Goal: Check status: Check status

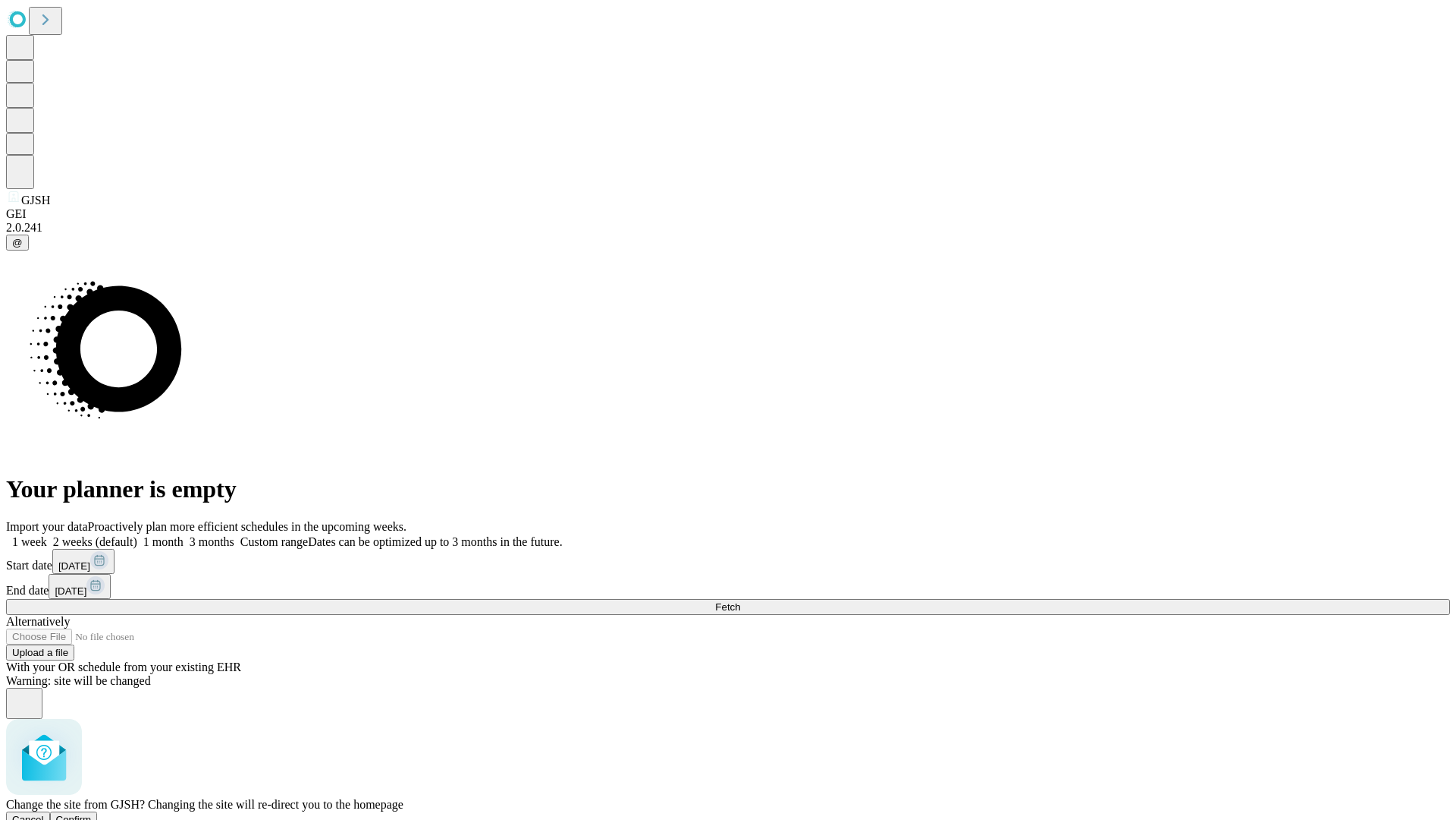
click at [92, 814] on span "Confirm" at bounding box center [73, 819] width 36 height 11
click at [47, 535] on label "1 week" at bounding box center [26, 541] width 41 height 13
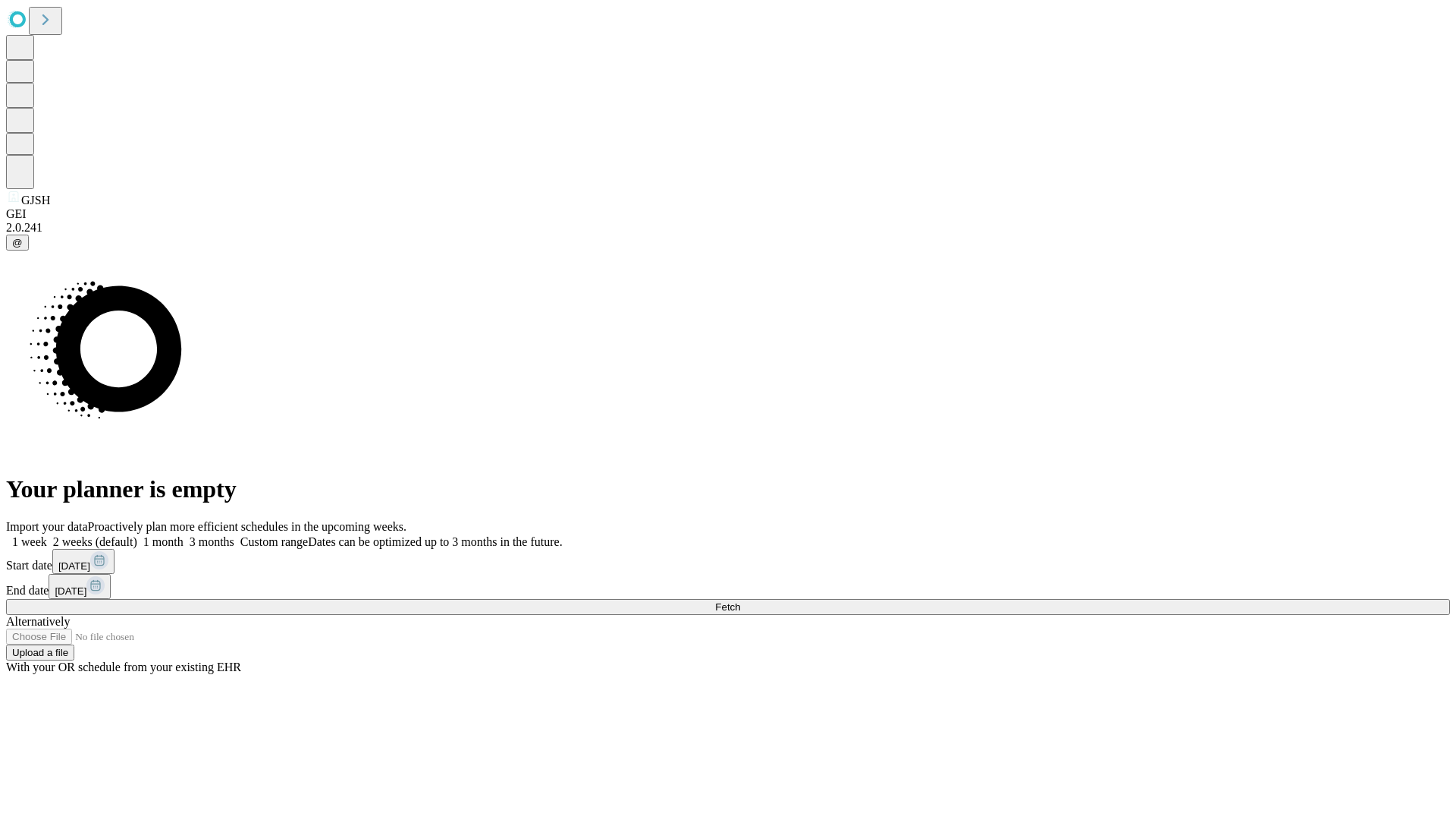
click at [740, 601] on span "Fetch" at bounding box center [727, 606] width 25 height 11
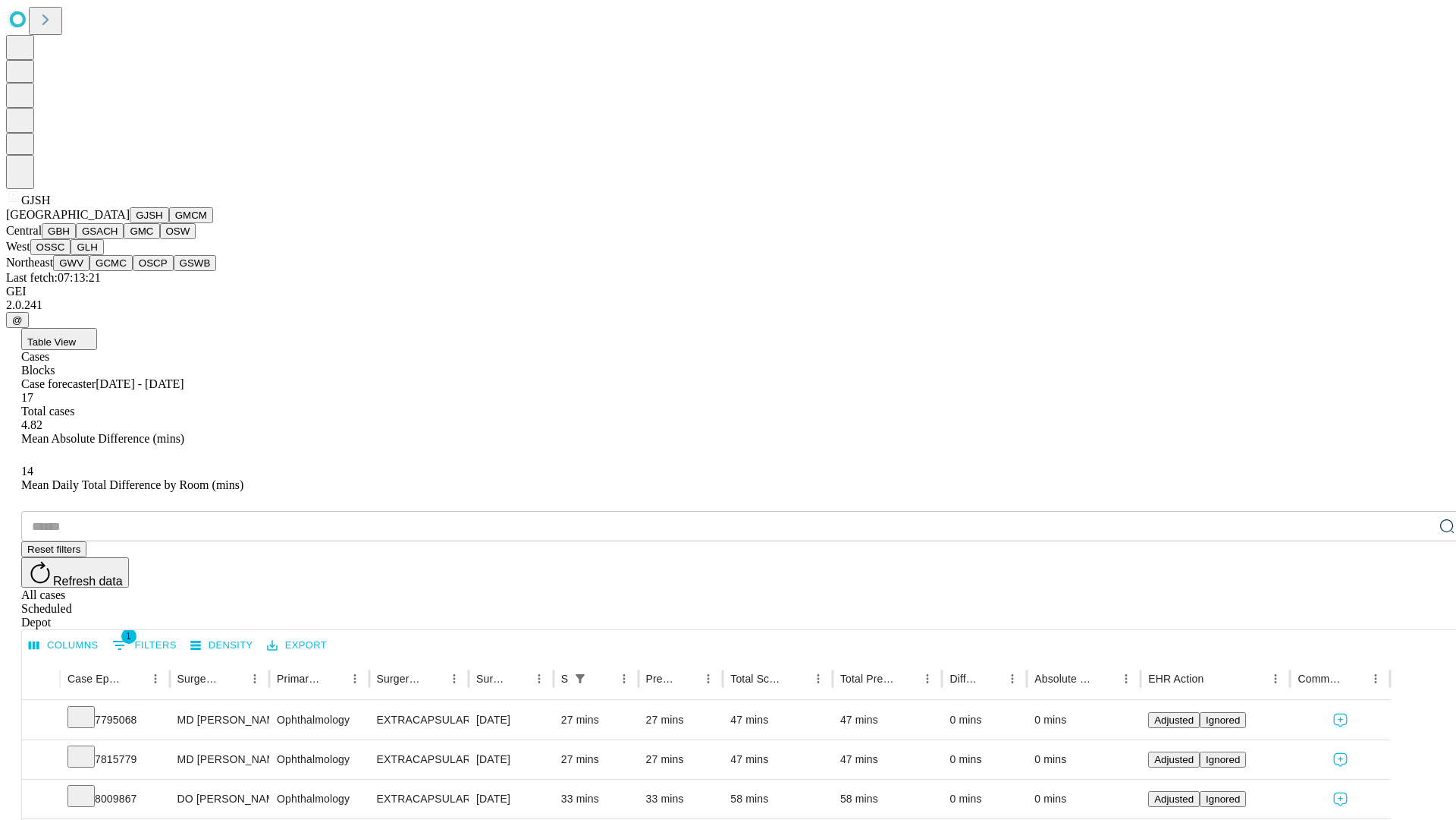
click at [169, 223] on button "GMCM" at bounding box center [191, 215] width 44 height 16
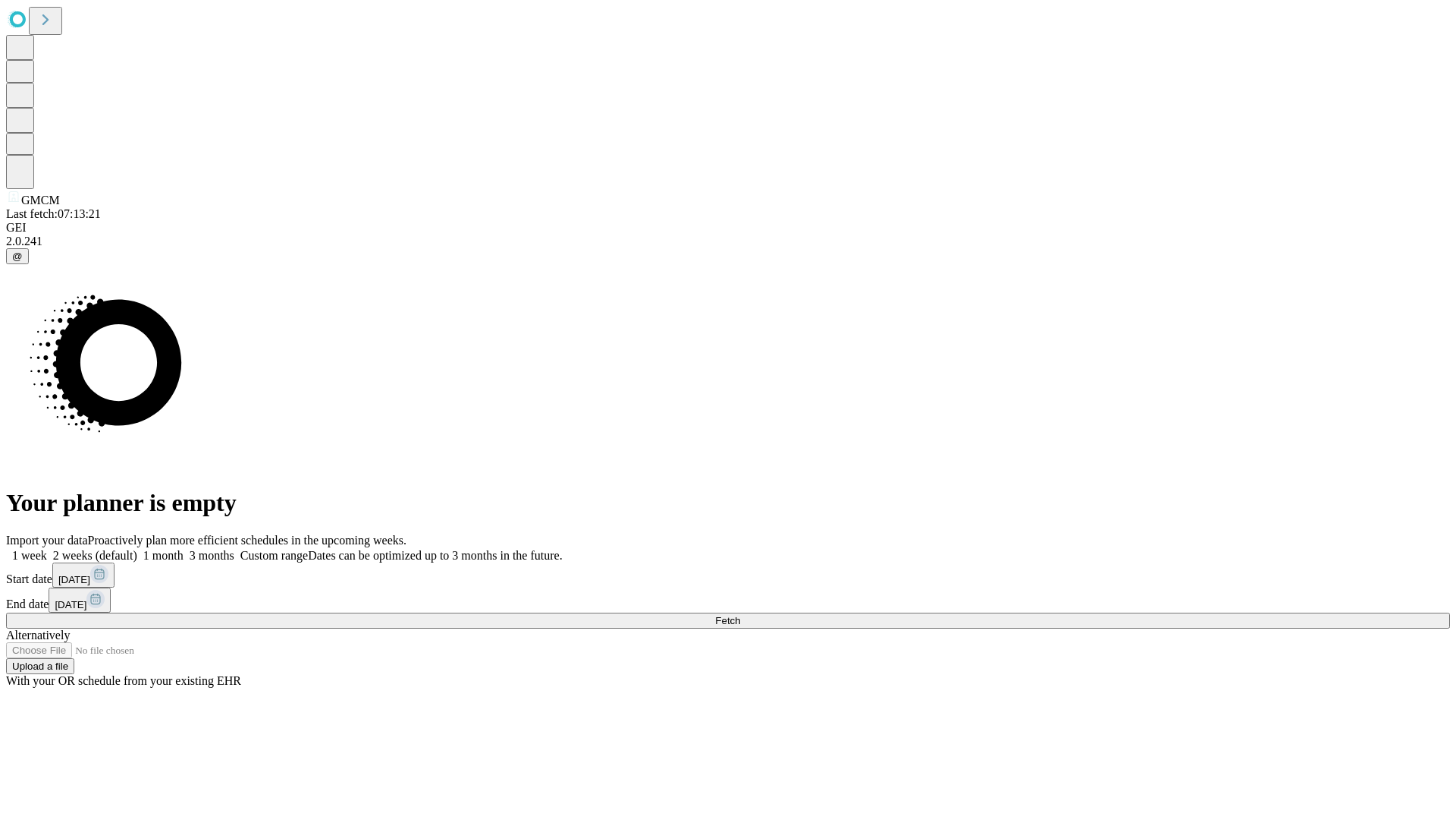
click at [47, 549] on label "1 week" at bounding box center [26, 555] width 41 height 13
click at [740, 615] on span "Fetch" at bounding box center [727, 620] width 25 height 11
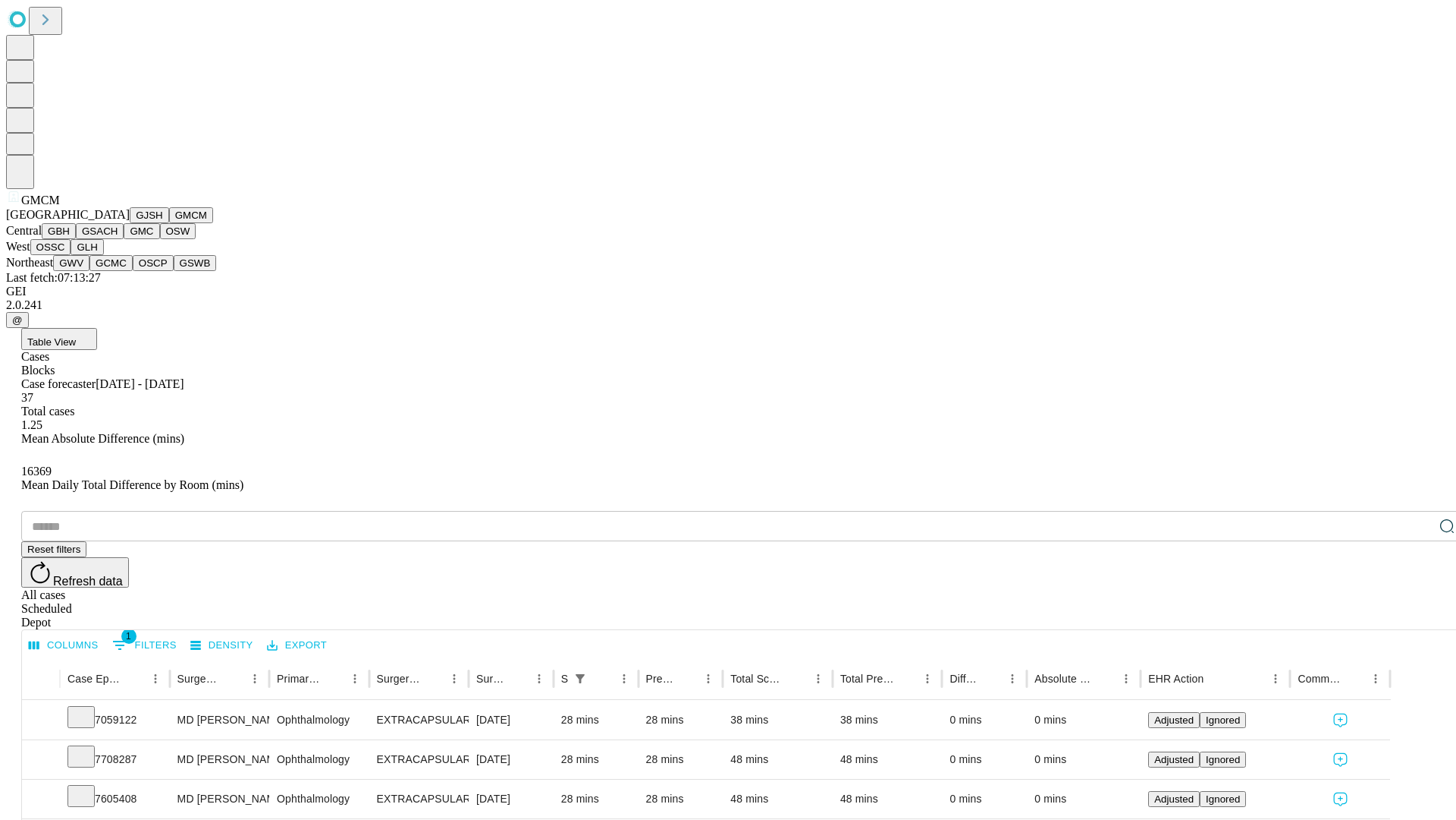
click at [76, 239] on button "GBH" at bounding box center [58, 231] width 34 height 16
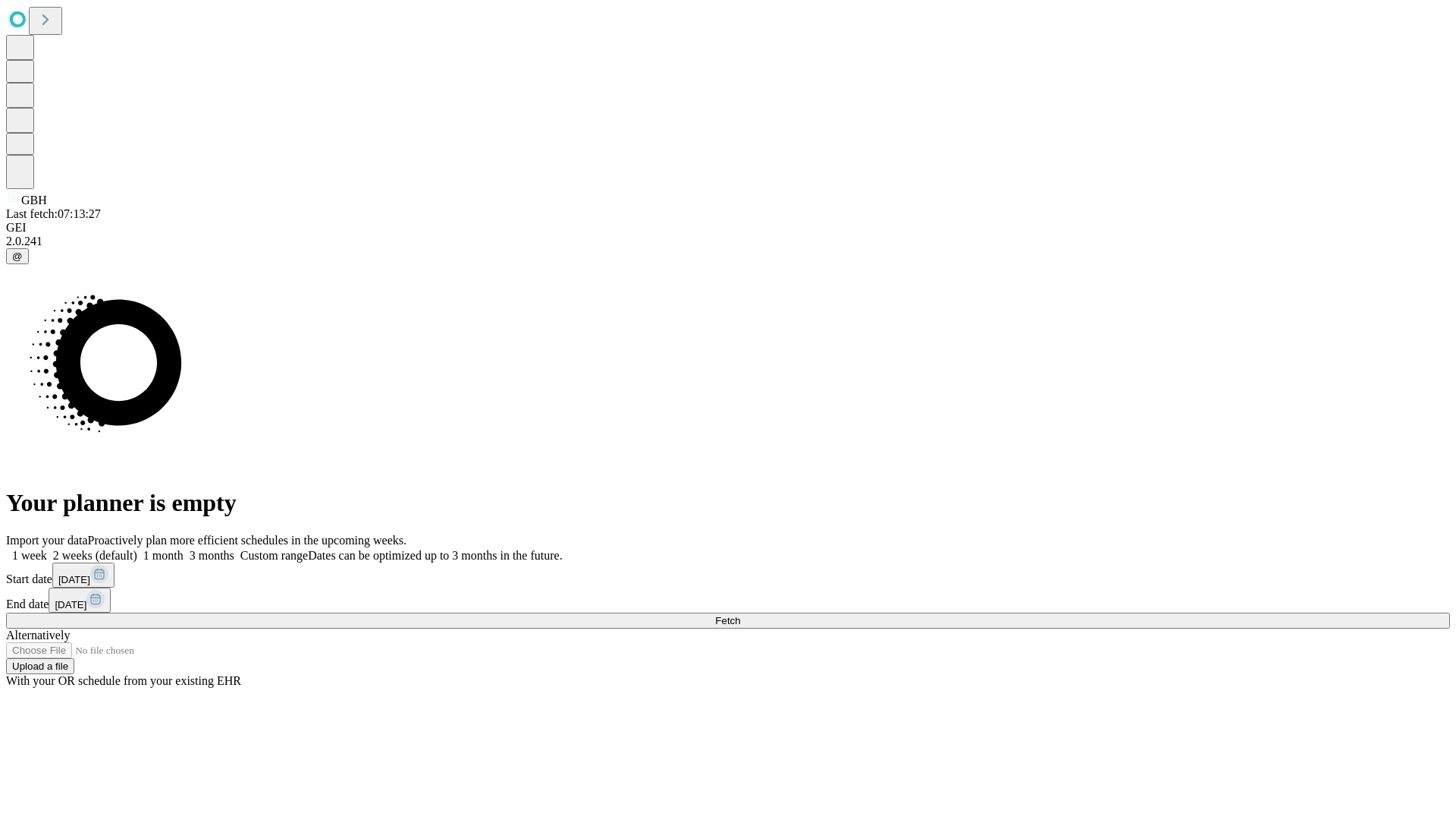
click at [47, 549] on label "1 week" at bounding box center [26, 555] width 41 height 13
click at [740, 615] on span "Fetch" at bounding box center [727, 620] width 25 height 11
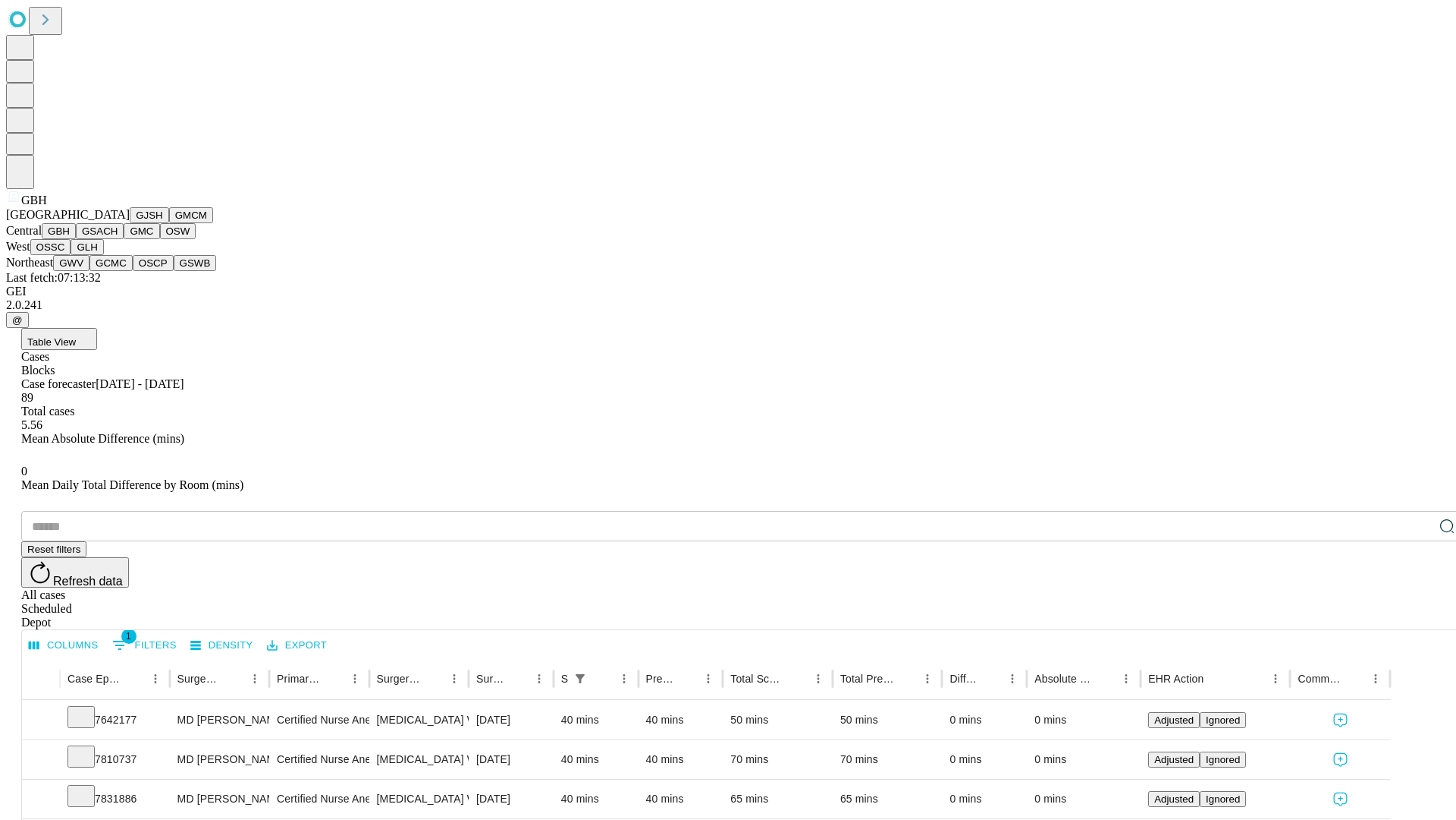
click at [118, 239] on button "GSACH" at bounding box center [99, 231] width 48 height 16
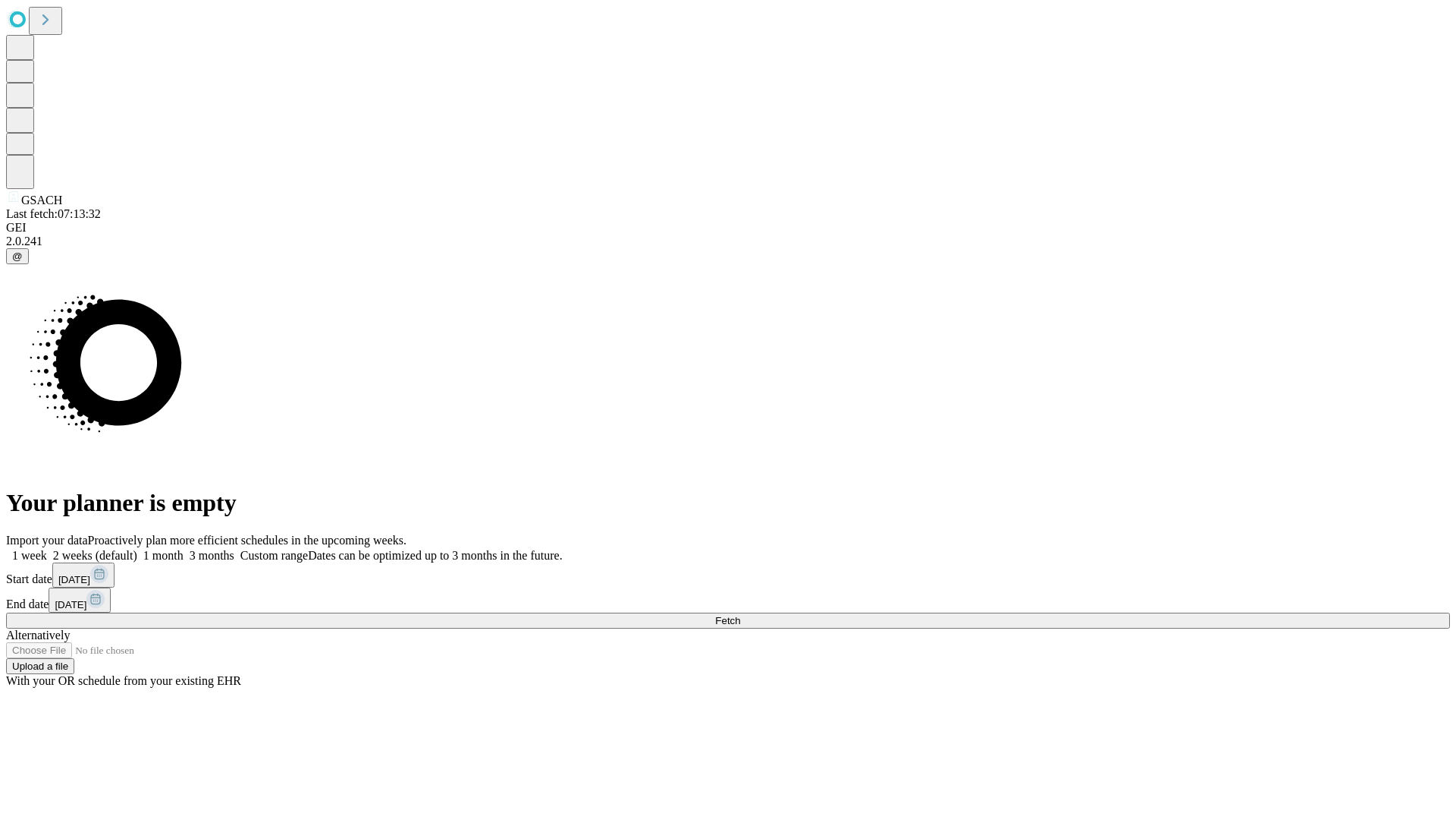
click at [47, 549] on label "1 week" at bounding box center [26, 555] width 41 height 13
click at [740, 615] on span "Fetch" at bounding box center [727, 620] width 25 height 11
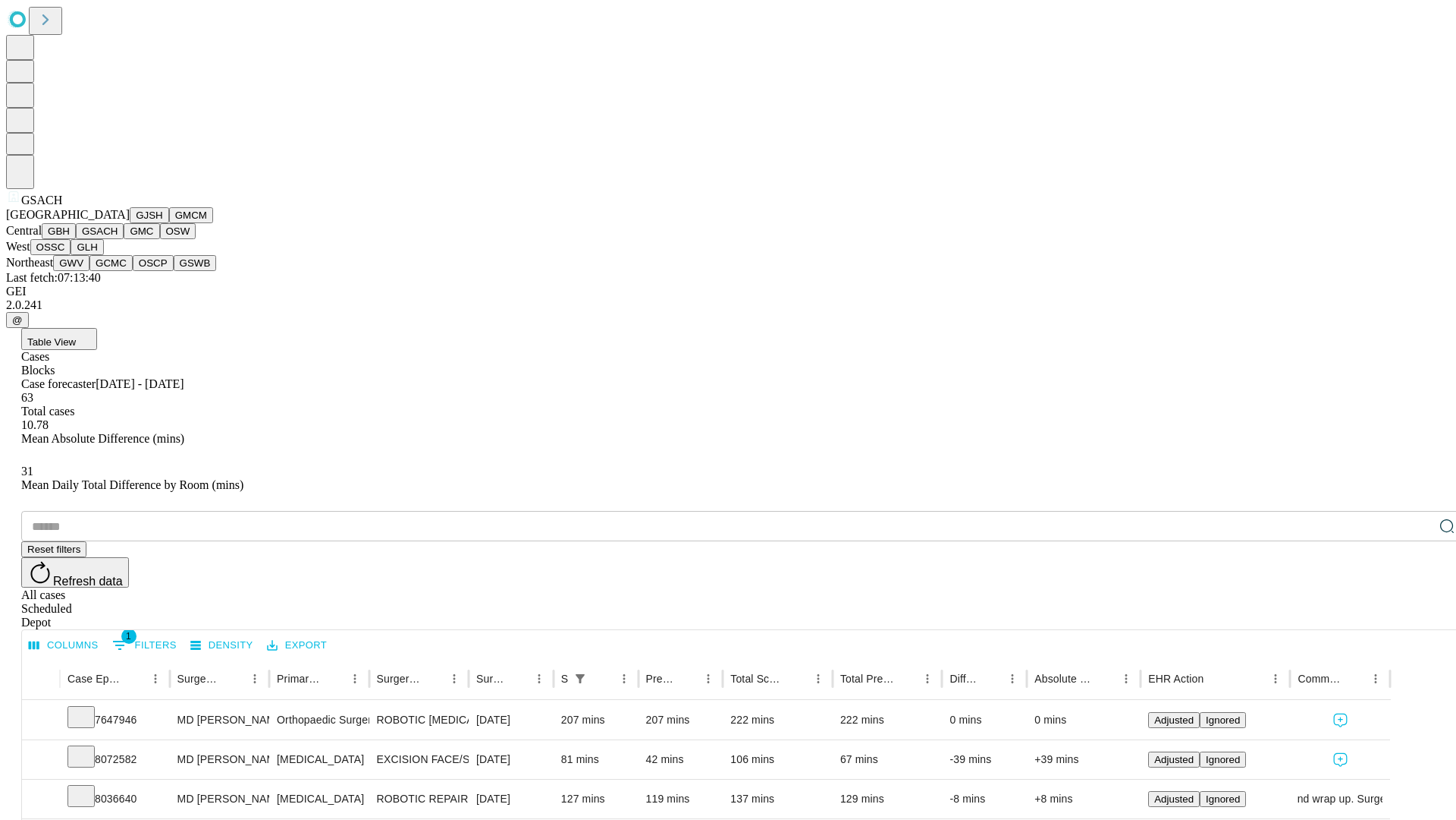
click at [124, 239] on button "GMC" at bounding box center [141, 231] width 36 height 16
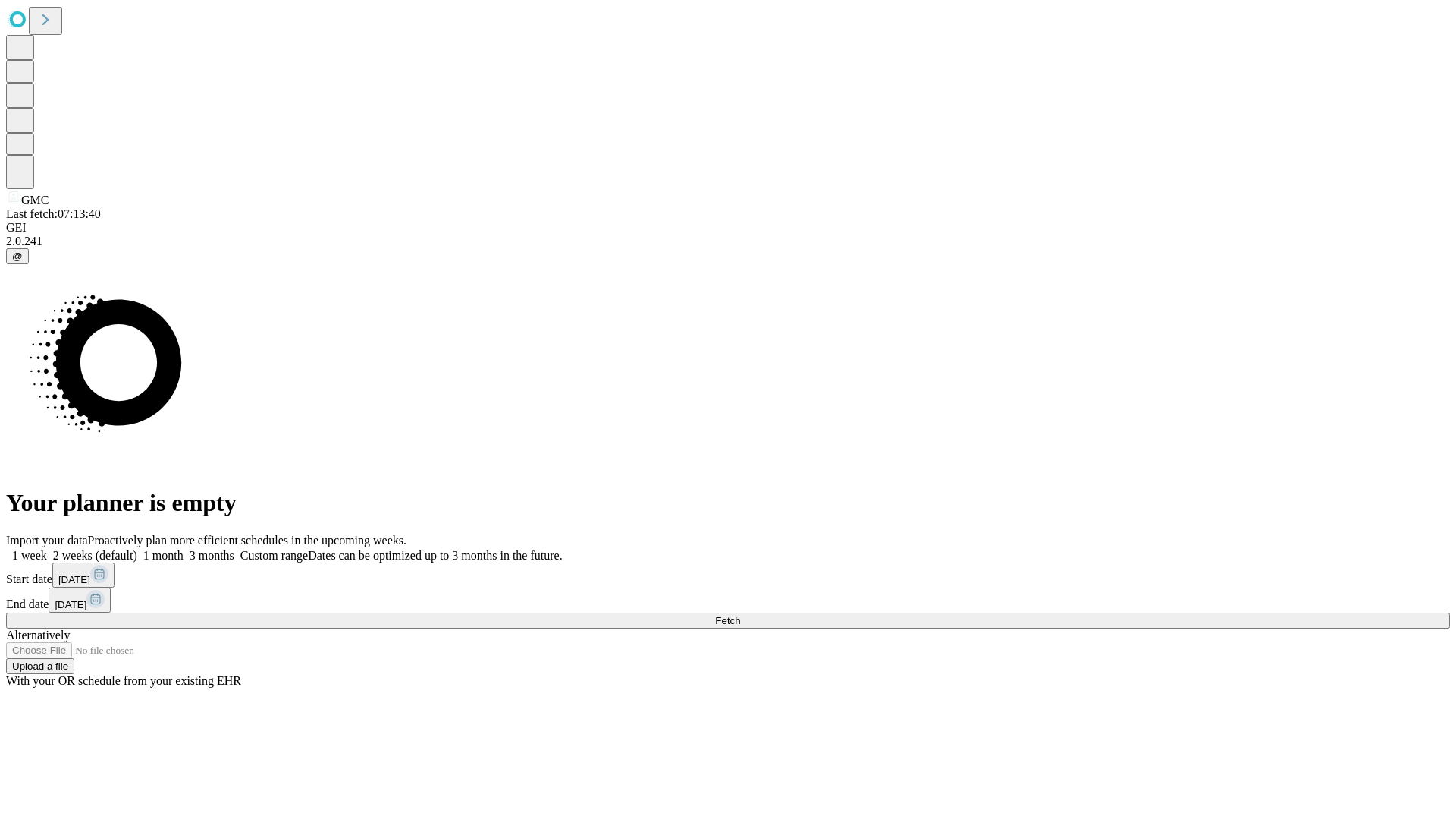
click at [47, 549] on label "1 week" at bounding box center [26, 555] width 41 height 13
click at [740, 615] on span "Fetch" at bounding box center [727, 620] width 25 height 11
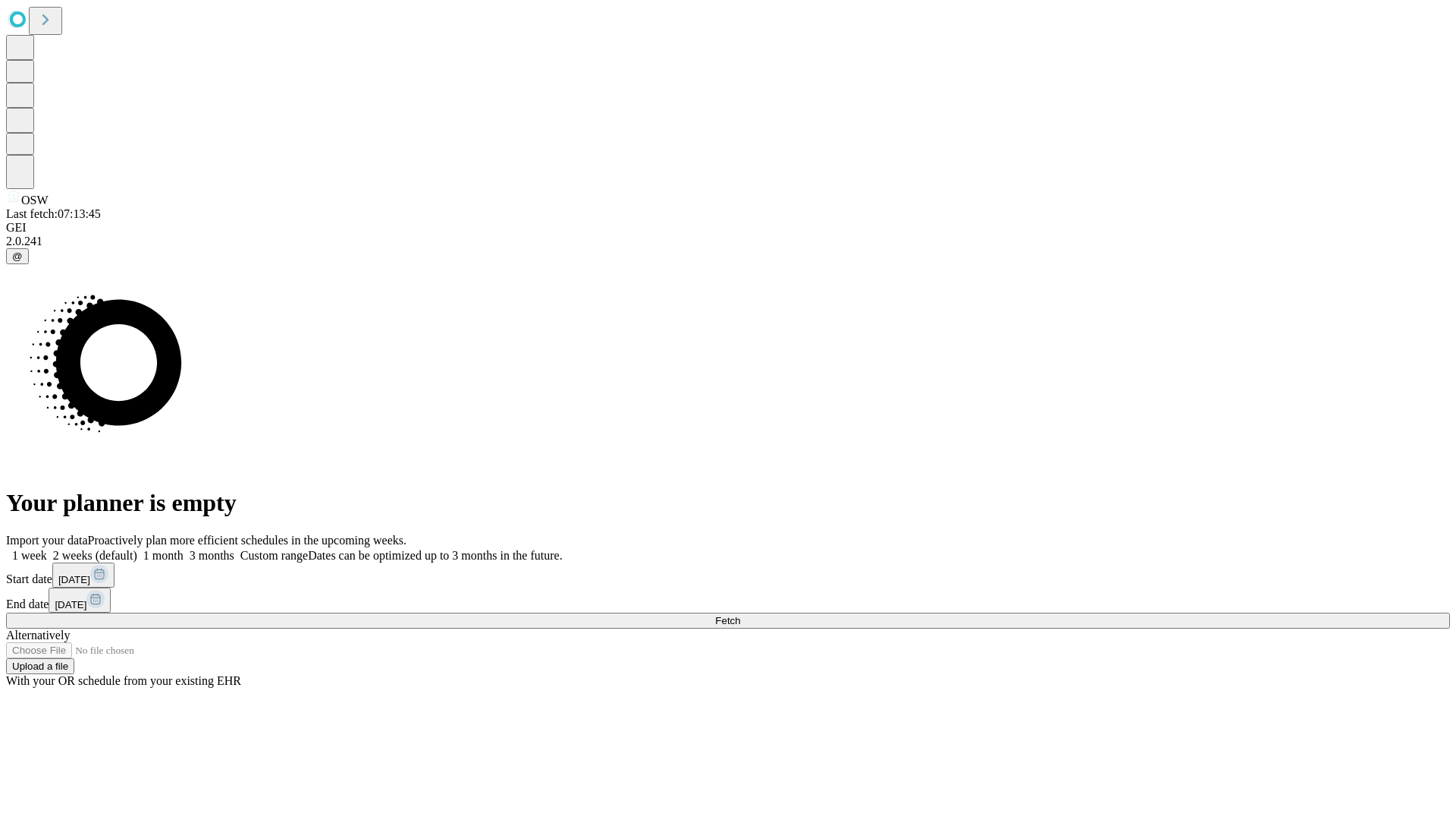
click at [47, 549] on label "1 week" at bounding box center [26, 555] width 41 height 13
click at [740, 615] on span "Fetch" at bounding box center [727, 620] width 25 height 11
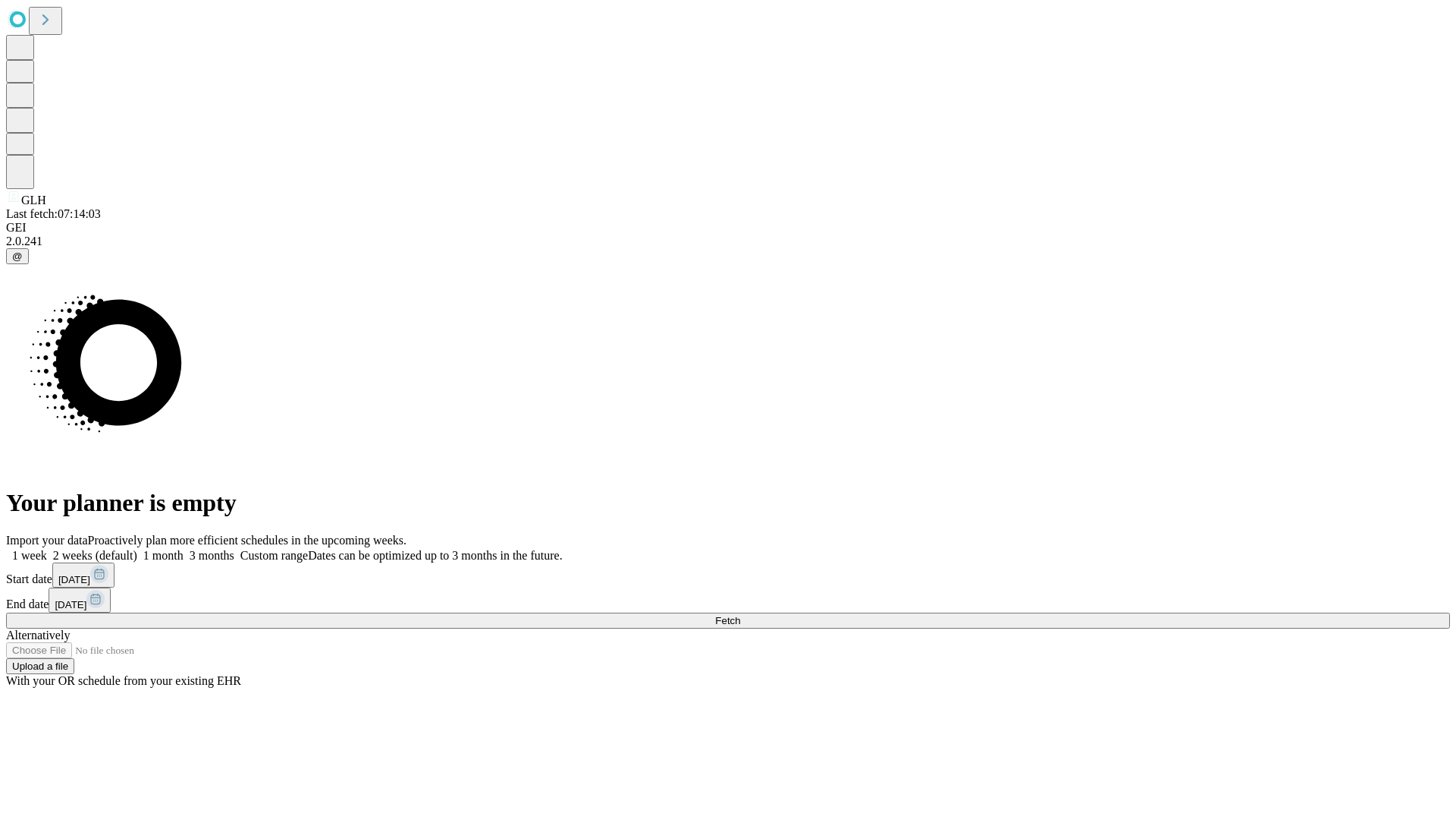
click at [47, 549] on label "1 week" at bounding box center [26, 555] width 41 height 13
click at [740, 615] on span "Fetch" at bounding box center [727, 620] width 25 height 11
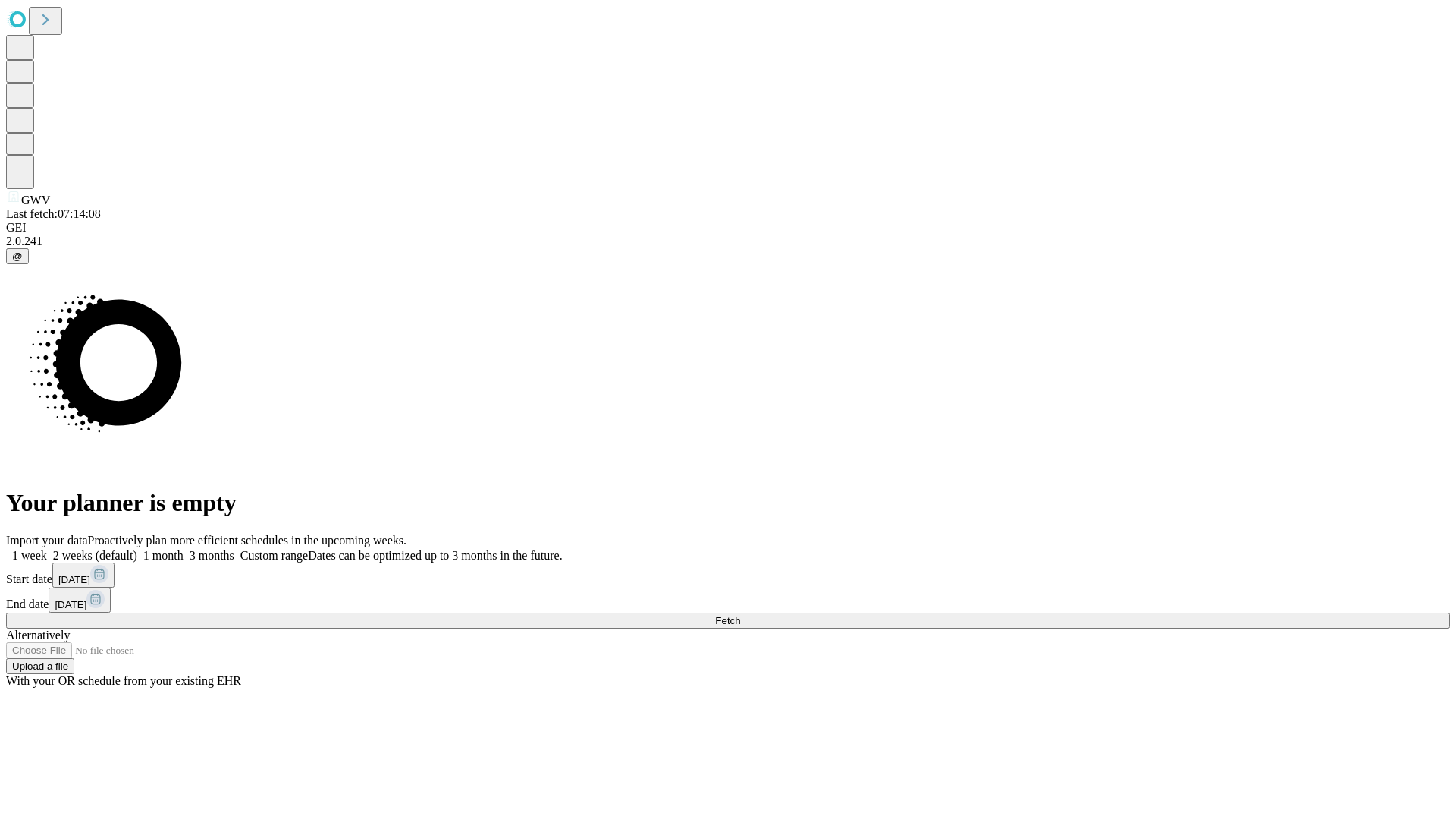
click at [47, 549] on label "1 week" at bounding box center [26, 555] width 41 height 13
click at [740, 615] on span "Fetch" at bounding box center [727, 620] width 25 height 11
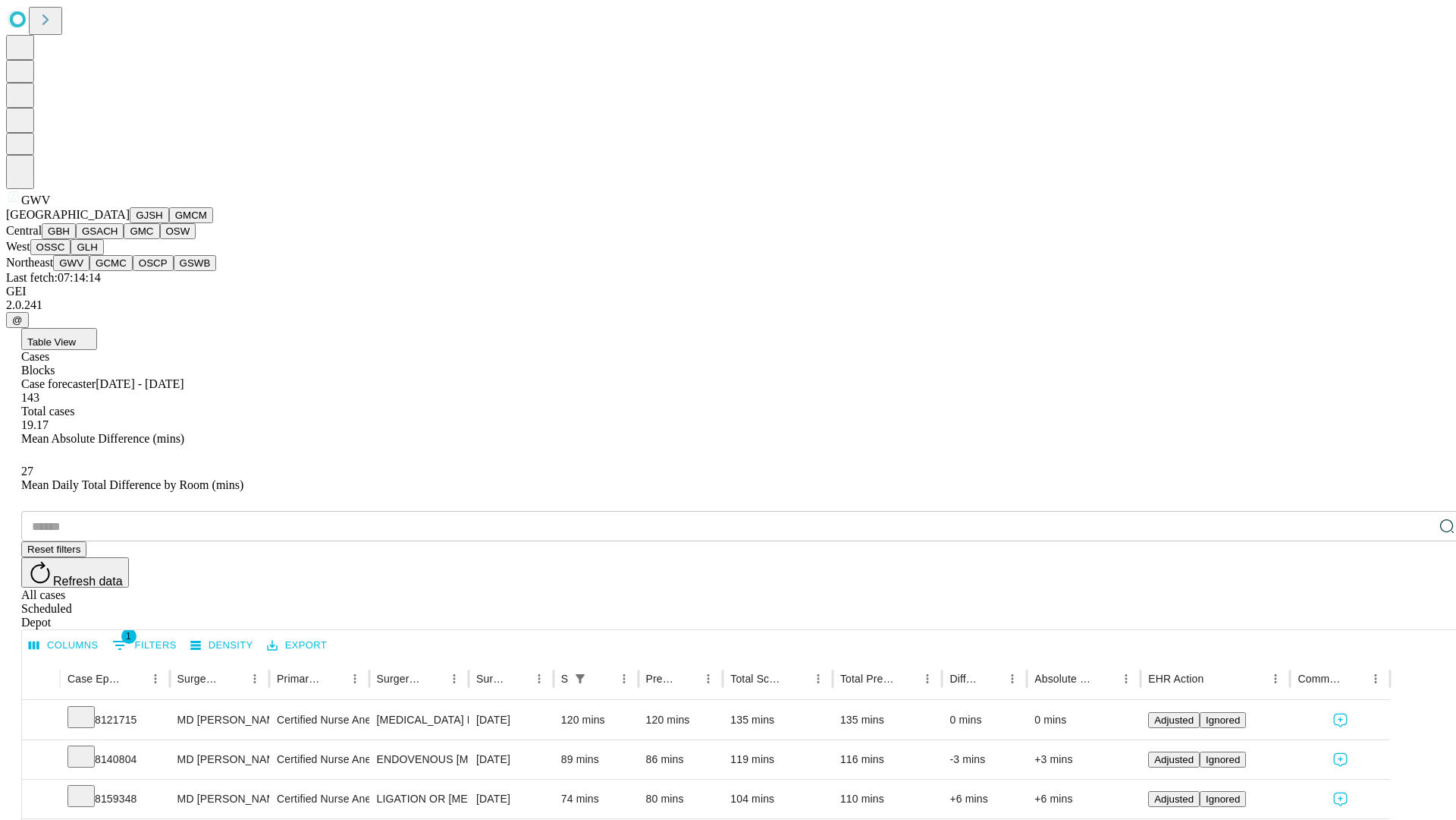
click at [118, 271] on button "GCMC" at bounding box center [112, 263] width 44 height 16
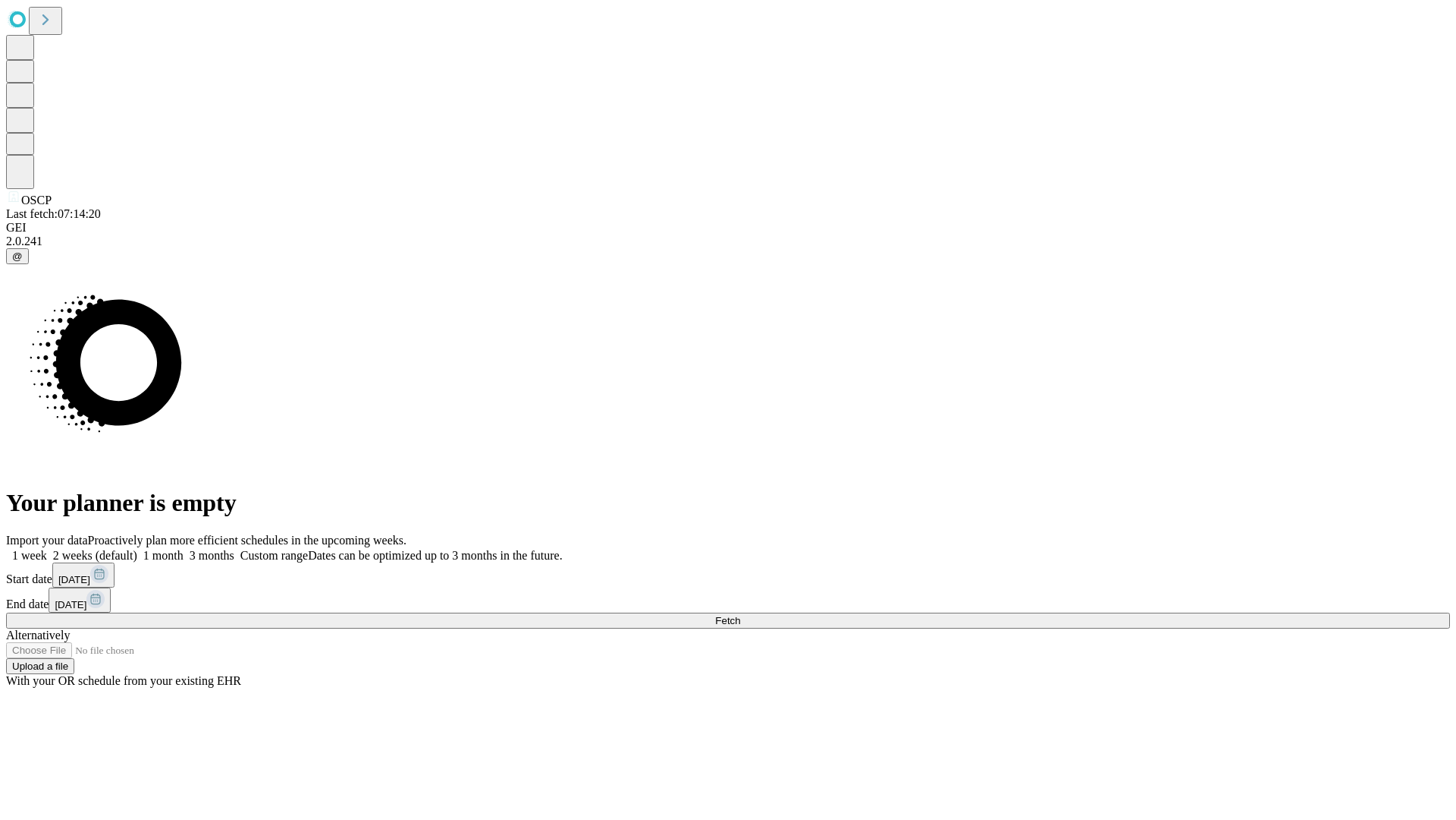
click at [47, 549] on label "1 week" at bounding box center [26, 555] width 41 height 13
click at [740, 615] on span "Fetch" at bounding box center [727, 620] width 25 height 11
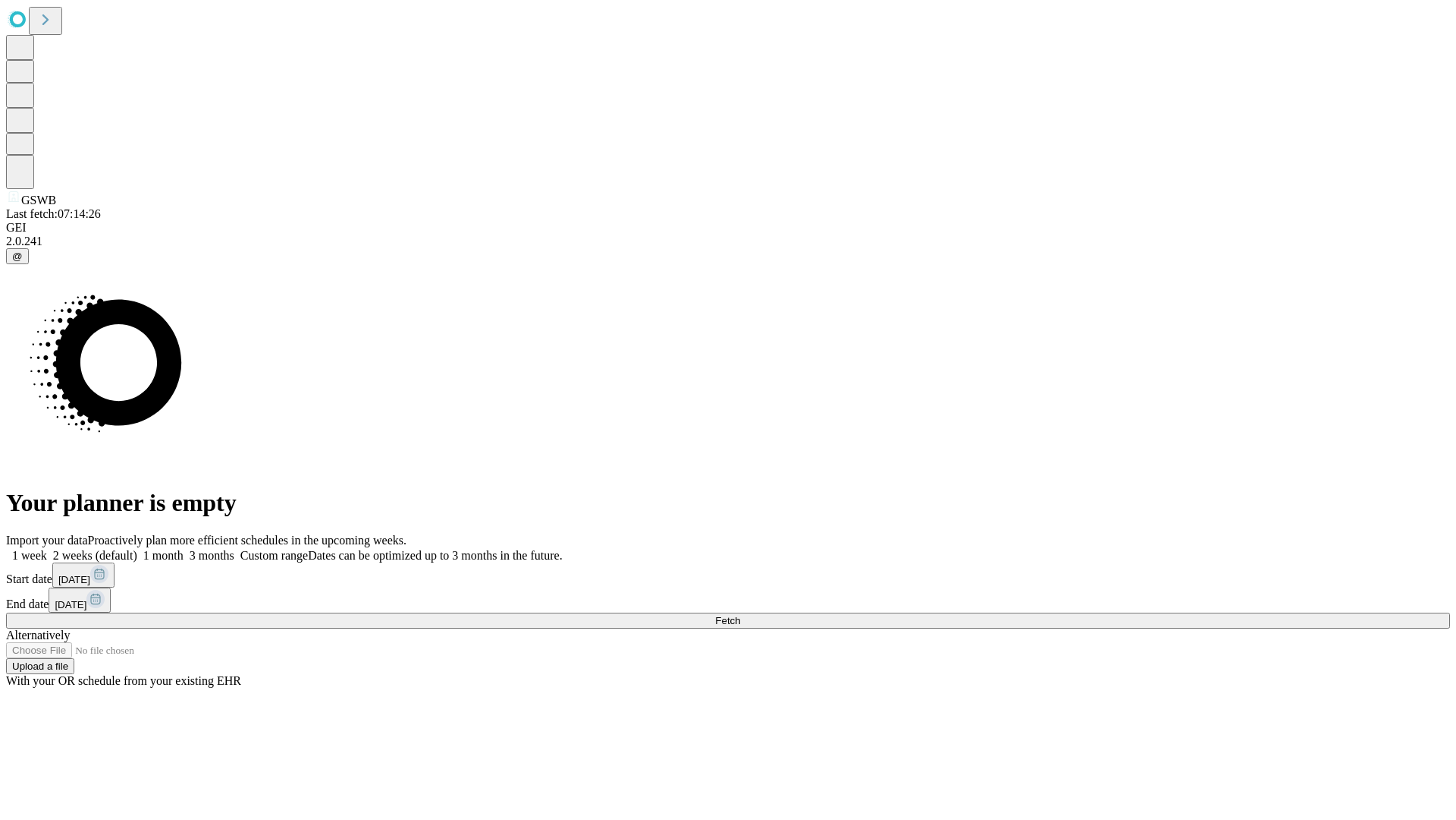
click at [47, 549] on label "1 week" at bounding box center [26, 555] width 41 height 13
click at [740, 615] on span "Fetch" at bounding box center [727, 620] width 25 height 11
